Goal: Check status: Check status

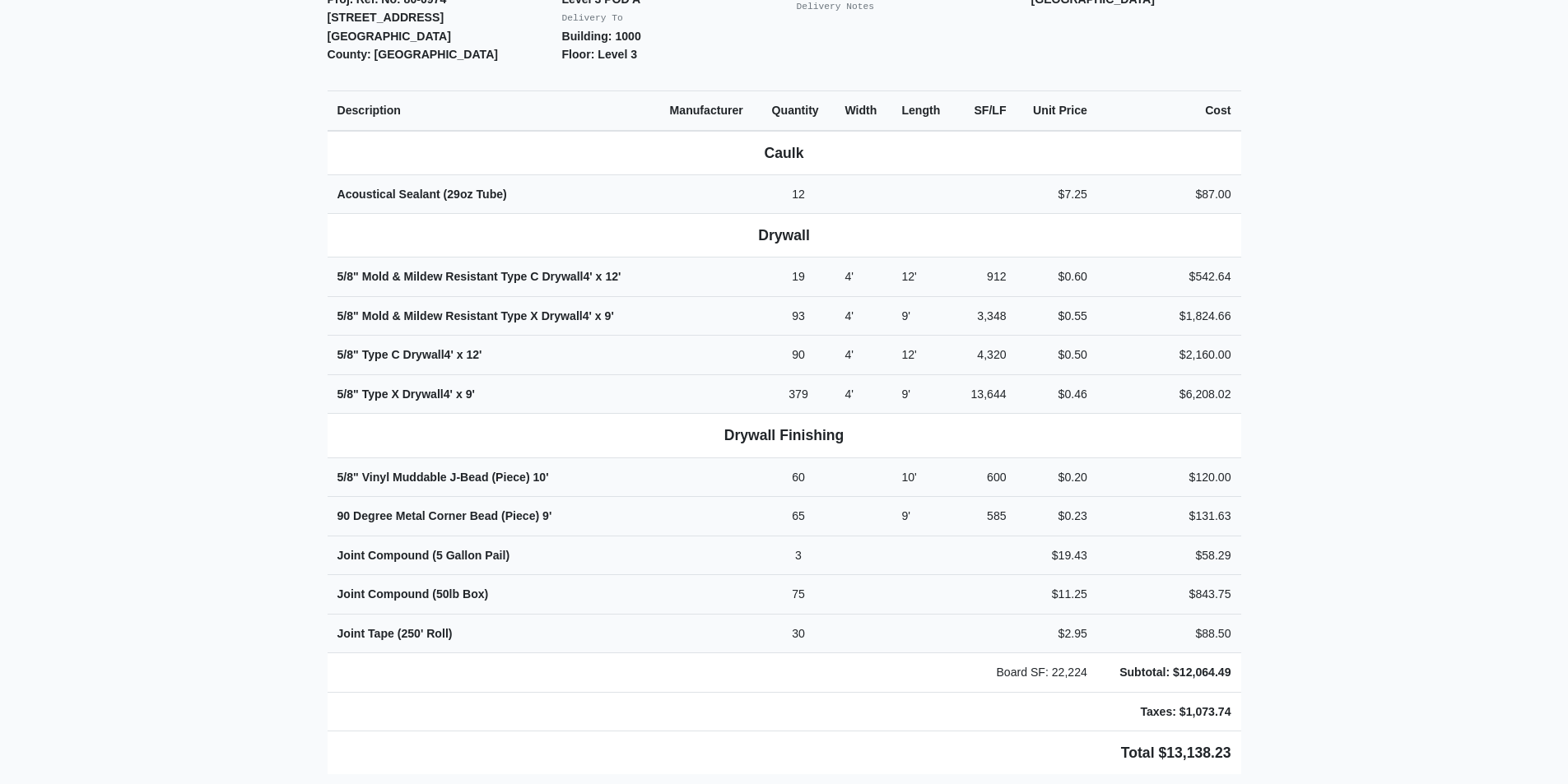
scroll to position [493, 0]
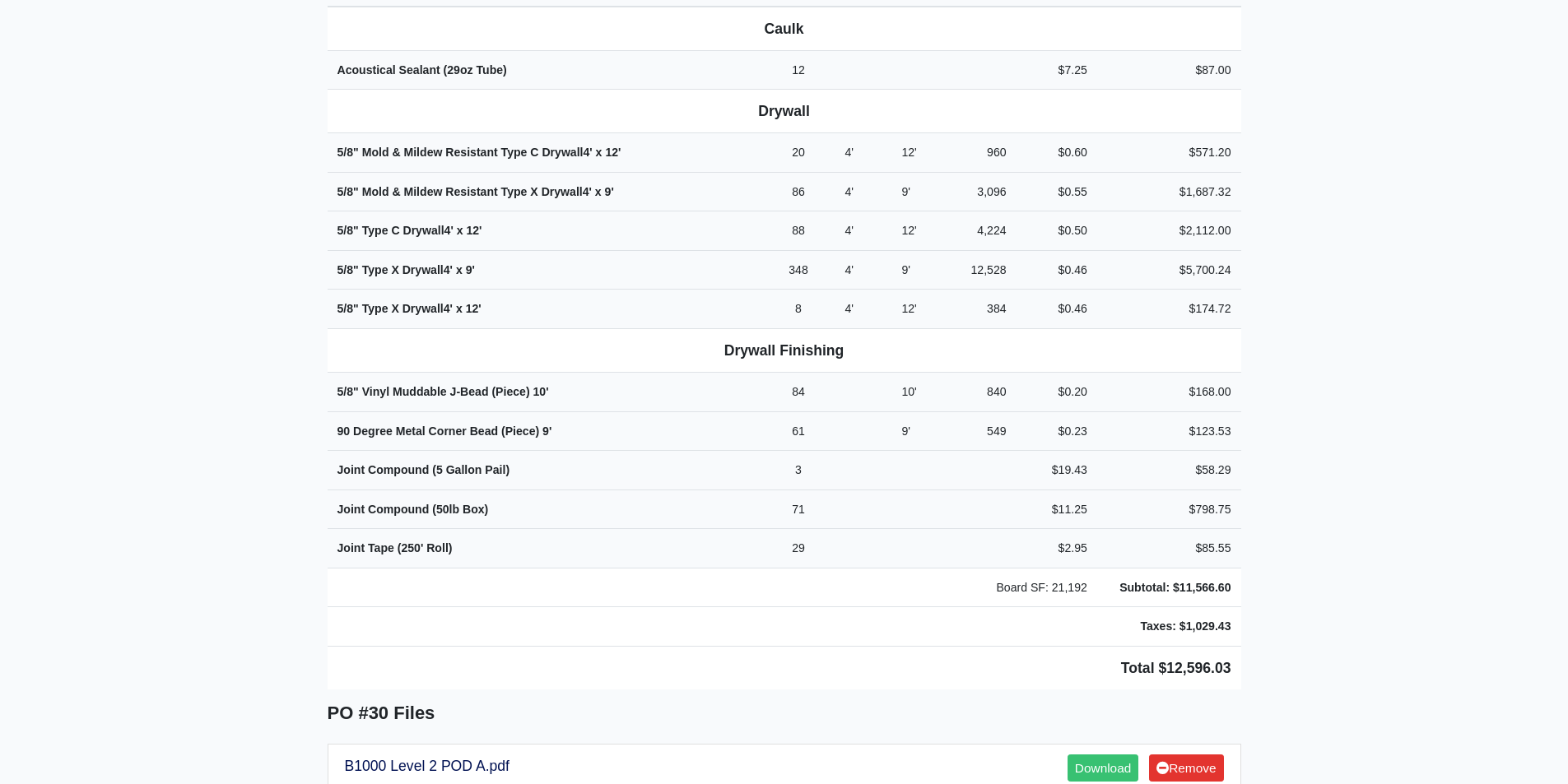
scroll to position [659, 0]
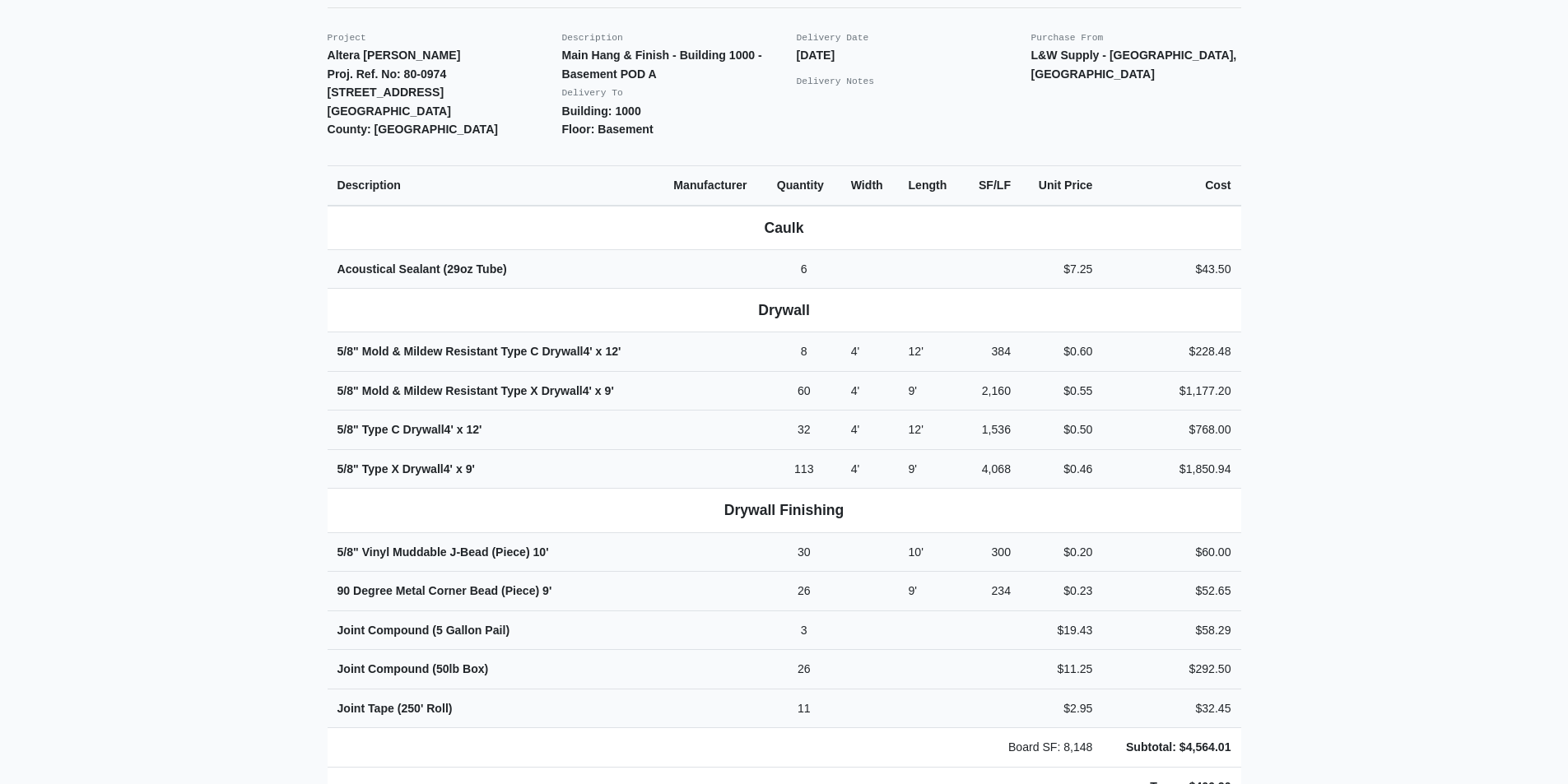
scroll to position [493, 0]
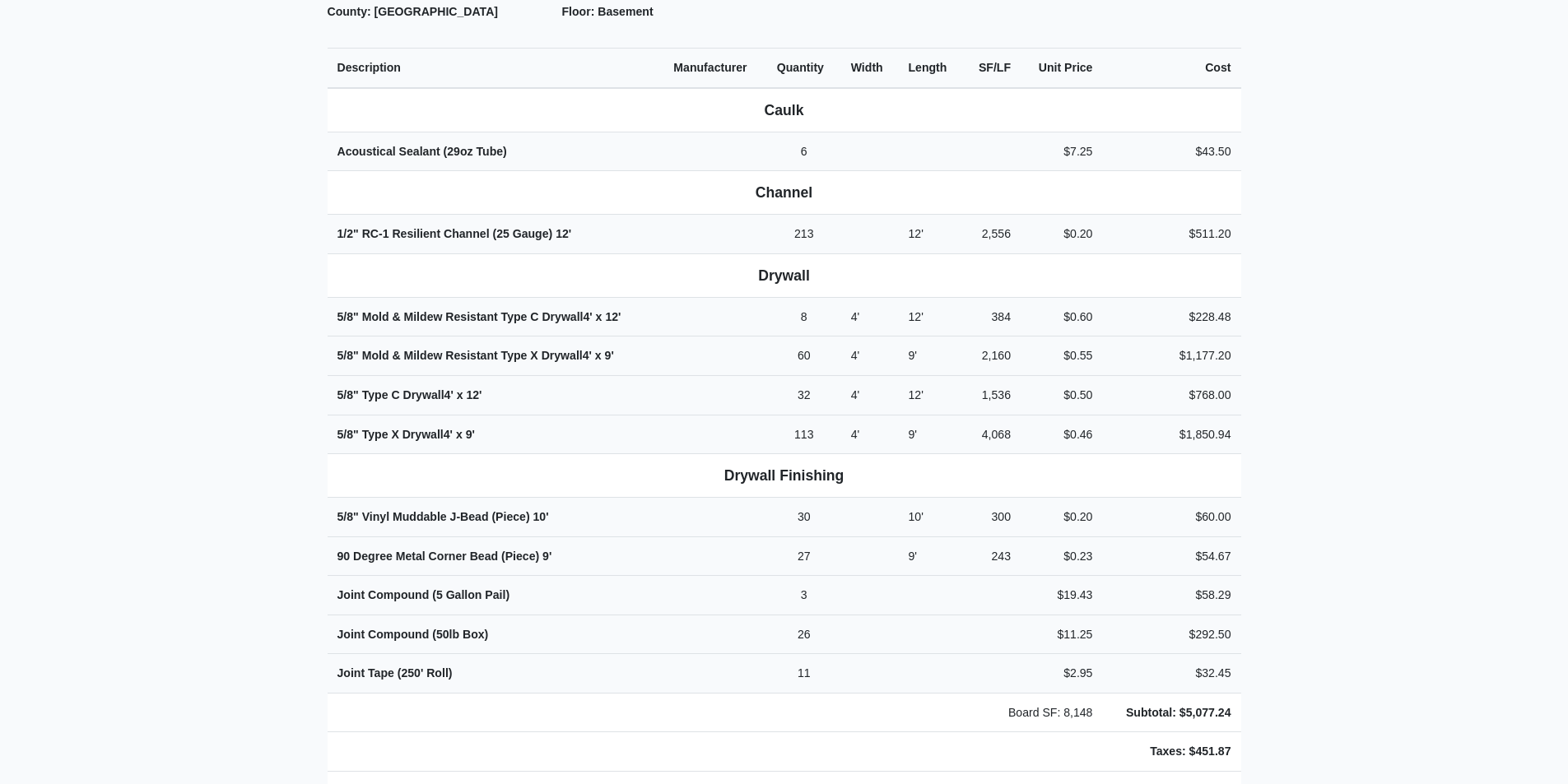
scroll to position [493, 0]
